Goal: Ask a question: Seek information or help from site administrators or community

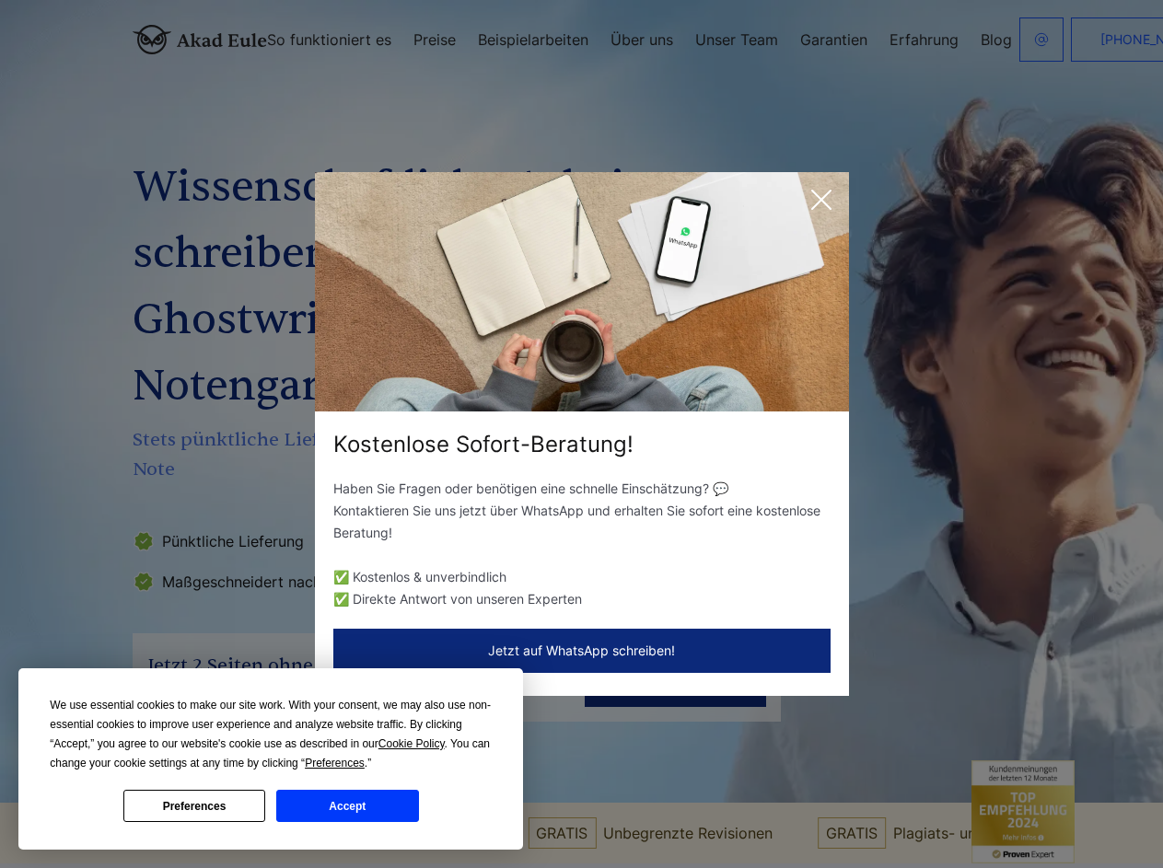
click at [581, 434] on div "Kostenlose Sofort-Beratung!" at bounding box center [582, 444] width 534 height 29
click at [414, 744] on span "Cookie Policy" at bounding box center [411, 743] width 66 height 13
click at [355, 763] on div "Kostenlose Sofort-Beratung! Haben Sie Fragen oder benötigen eine schnelle Einsc…" at bounding box center [581, 434] width 1163 height 868
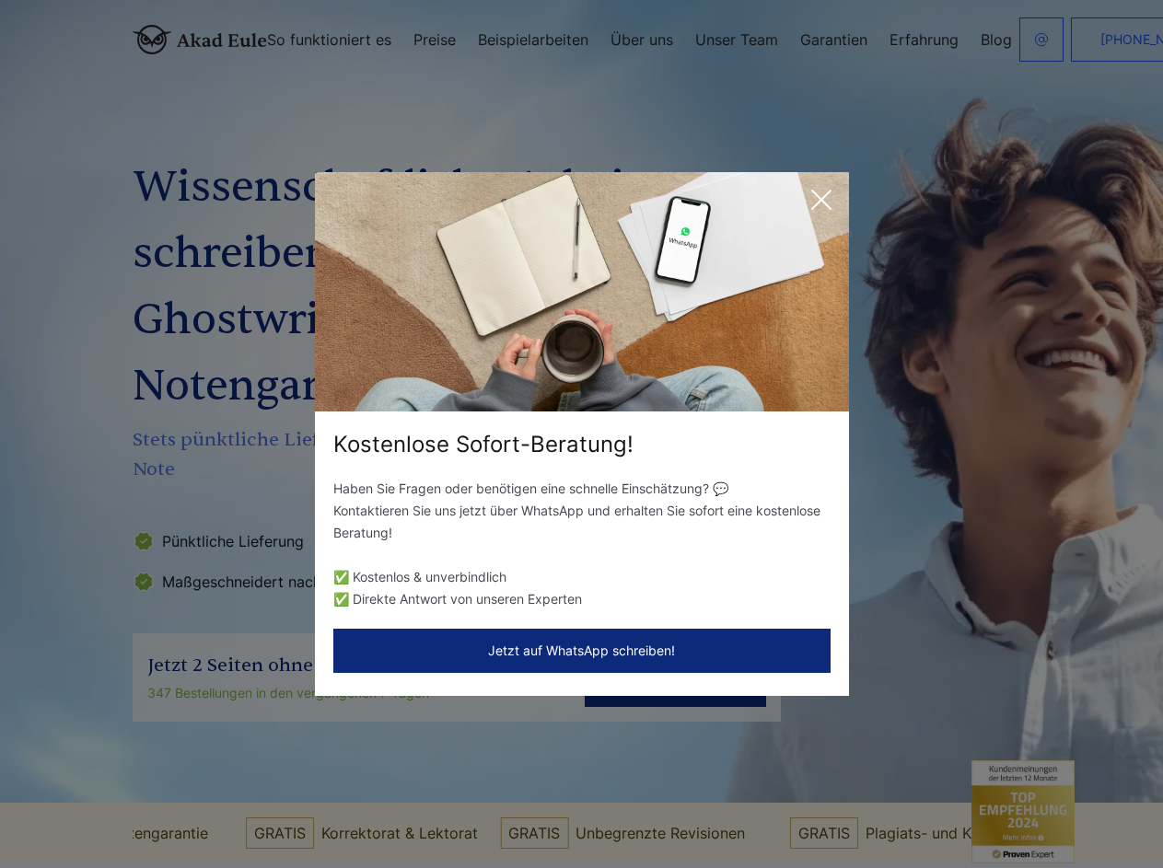
click at [194, 806] on div "Kostenlose Sofort-Beratung! Haben Sie Fragen oder benötigen eine schnelle Einsc…" at bounding box center [581, 434] width 1163 height 868
click at [347, 806] on div "Kostenlose Sofort-Beratung! Haben Sie Fragen oder benötigen eine schnelle Einsc…" at bounding box center [581, 434] width 1163 height 868
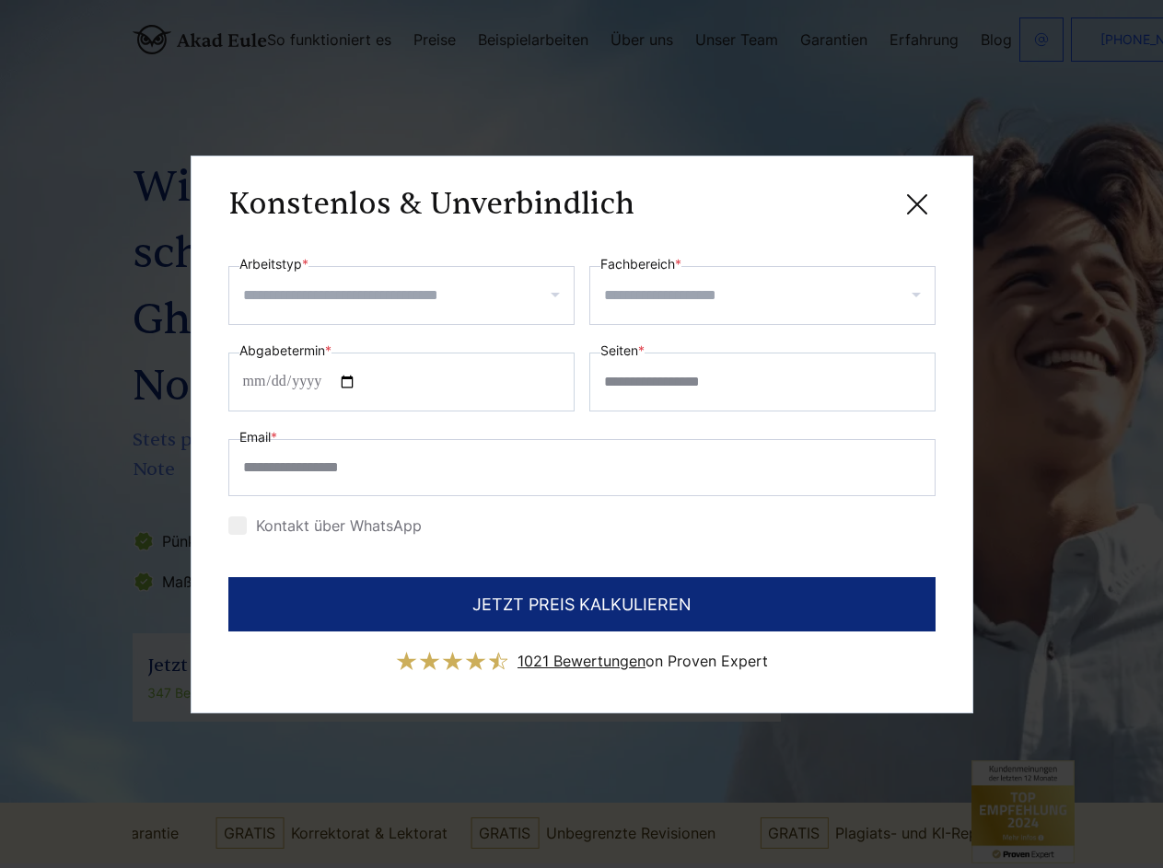
click at [821, 200] on div "Konstenlos & Unverbindlich" at bounding box center [581, 204] width 707 height 23
click at [582, 652] on span "1021 Bewertungen" at bounding box center [581, 661] width 128 height 18
